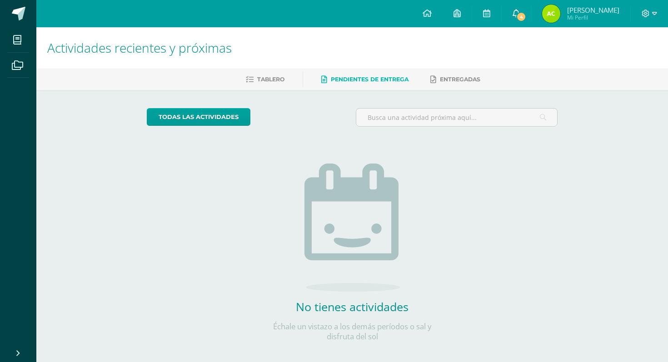
click at [526, 17] on span "4" at bounding box center [521, 17] width 10 height 10
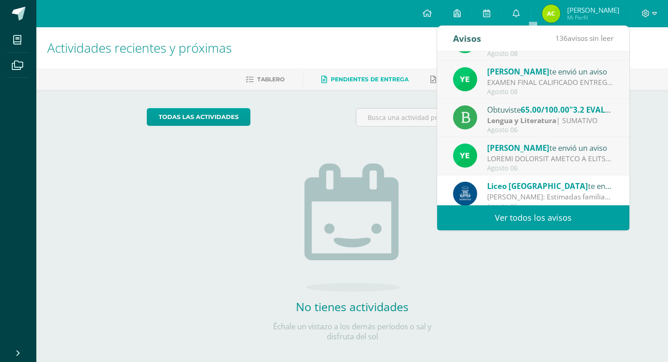
scroll to position [91, 0]
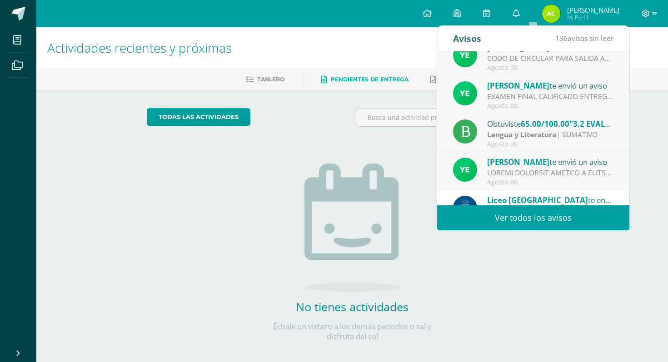
click at [503, 102] on div "Agosto 08" at bounding box center [550, 106] width 126 height 8
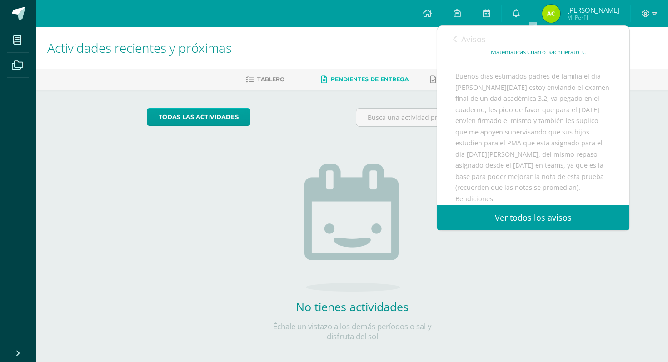
scroll to position [67, 0]
click at [463, 41] on span "Avisos" at bounding box center [473, 39] width 25 height 11
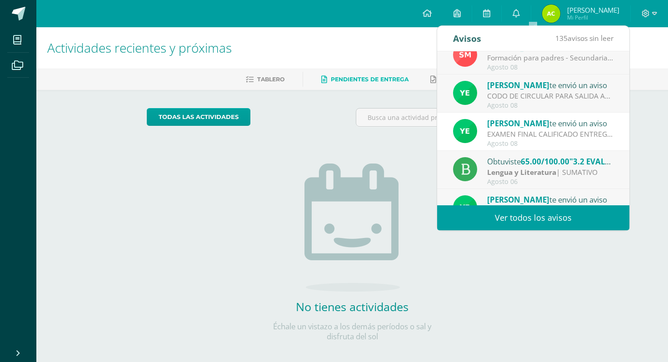
scroll to position [43, 0]
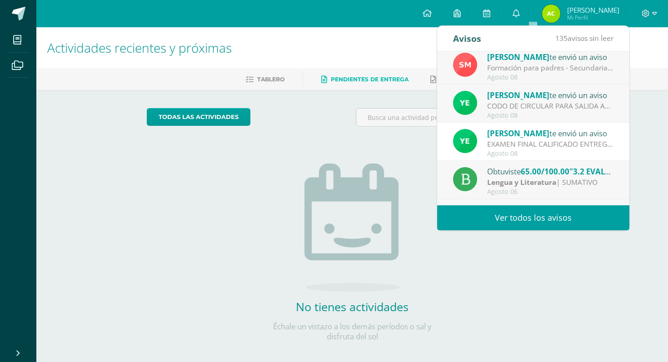
click at [520, 96] on span "[PERSON_NAME]" at bounding box center [518, 95] width 62 height 10
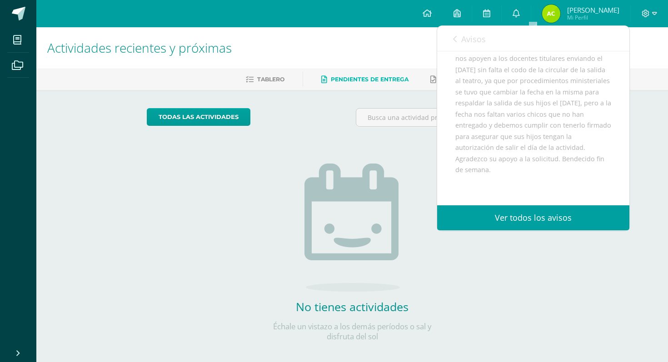
scroll to position [0, 0]
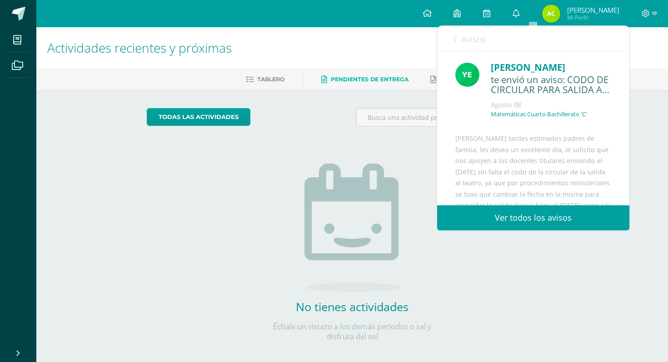
click at [467, 32] on link "Avisos" at bounding box center [469, 39] width 33 height 26
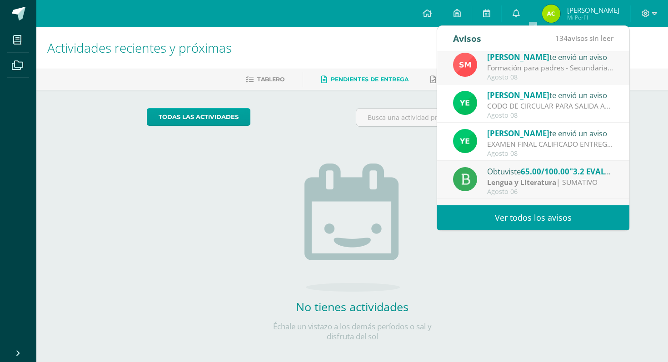
click at [523, 72] on div "Formación para padres - Secundaria: Estimada Familia Marista del [GEOGRAPHIC_DA…" at bounding box center [550, 68] width 126 height 10
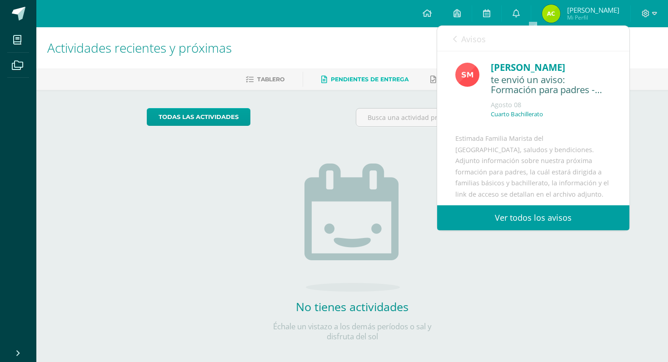
click at [475, 38] on span "Avisos" at bounding box center [473, 39] width 25 height 11
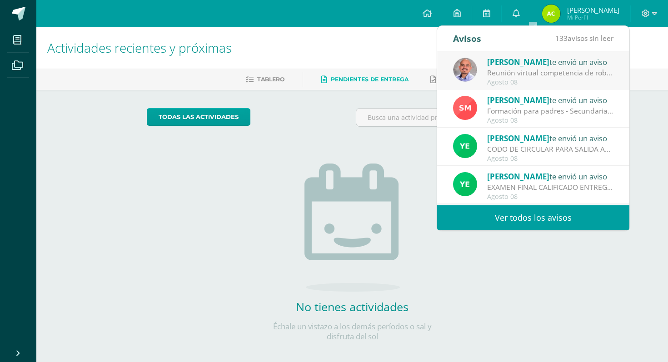
click at [539, 78] on div "Reunión virtual competencia de robótica en Cobán: Buen día saludos cordiales, e…" at bounding box center [550, 73] width 126 height 10
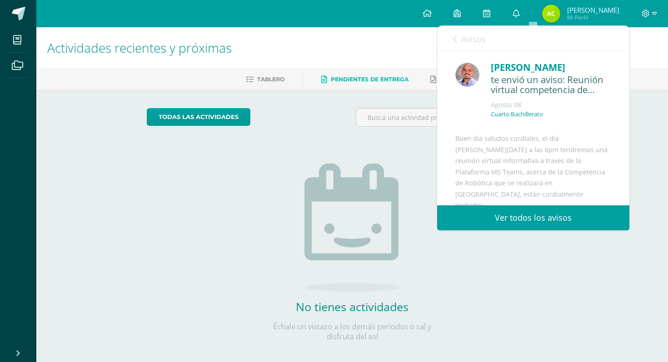
click at [470, 38] on span "Avisos" at bounding box center [473, 39] width 25 height 11
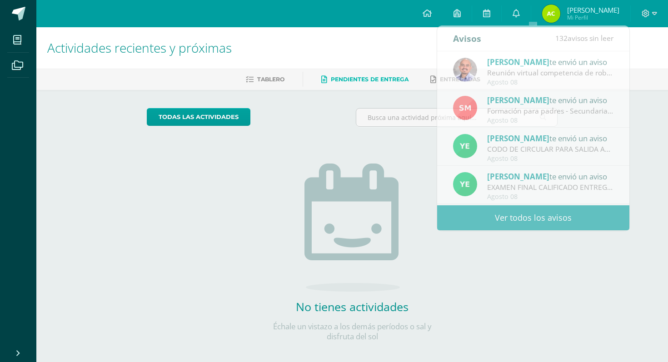
click at [589, 23] on link "[PERSON_NAME] Mi Perfil" at bounding box center [580, 13] width 99 height 27
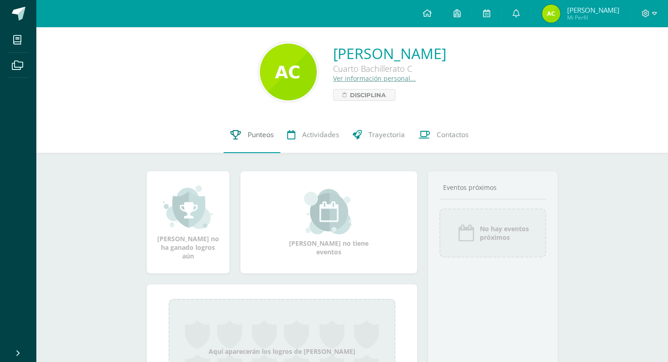
click at [250, 133] on span "Punteos" at bounding box center [261, 135] width 26 height 10
